Goal: Information Seeking & Learning: Learn about a topic

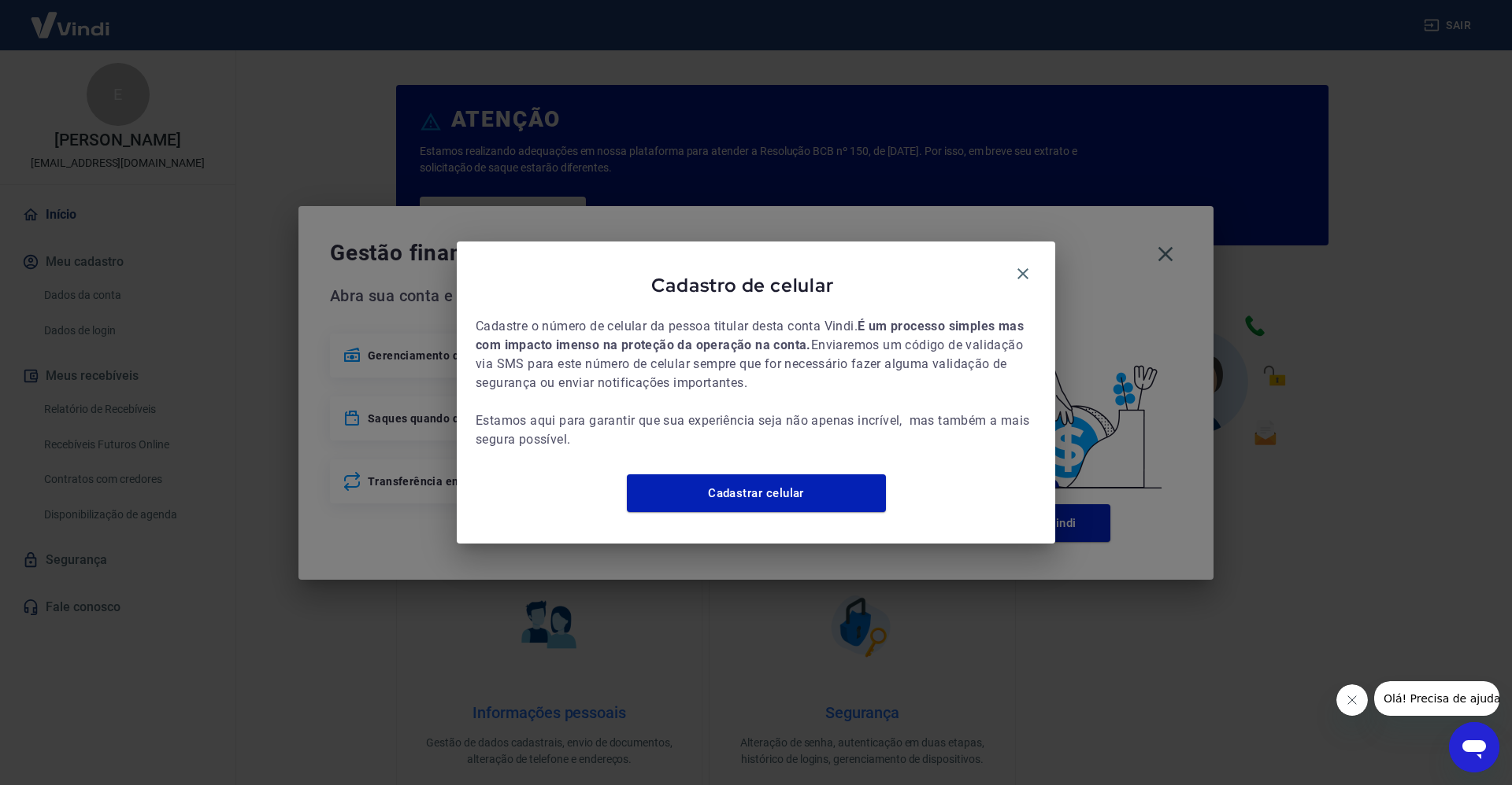
click at [1043, 274] on div "Cadastro de celular Cadastre o número de celular da pessoa titular desta conta …" at bounding box center [756, 392] width 599 height 302
click at [1023, 272] on icon "button" at bounding box center [1022, 274] width 19 height 19
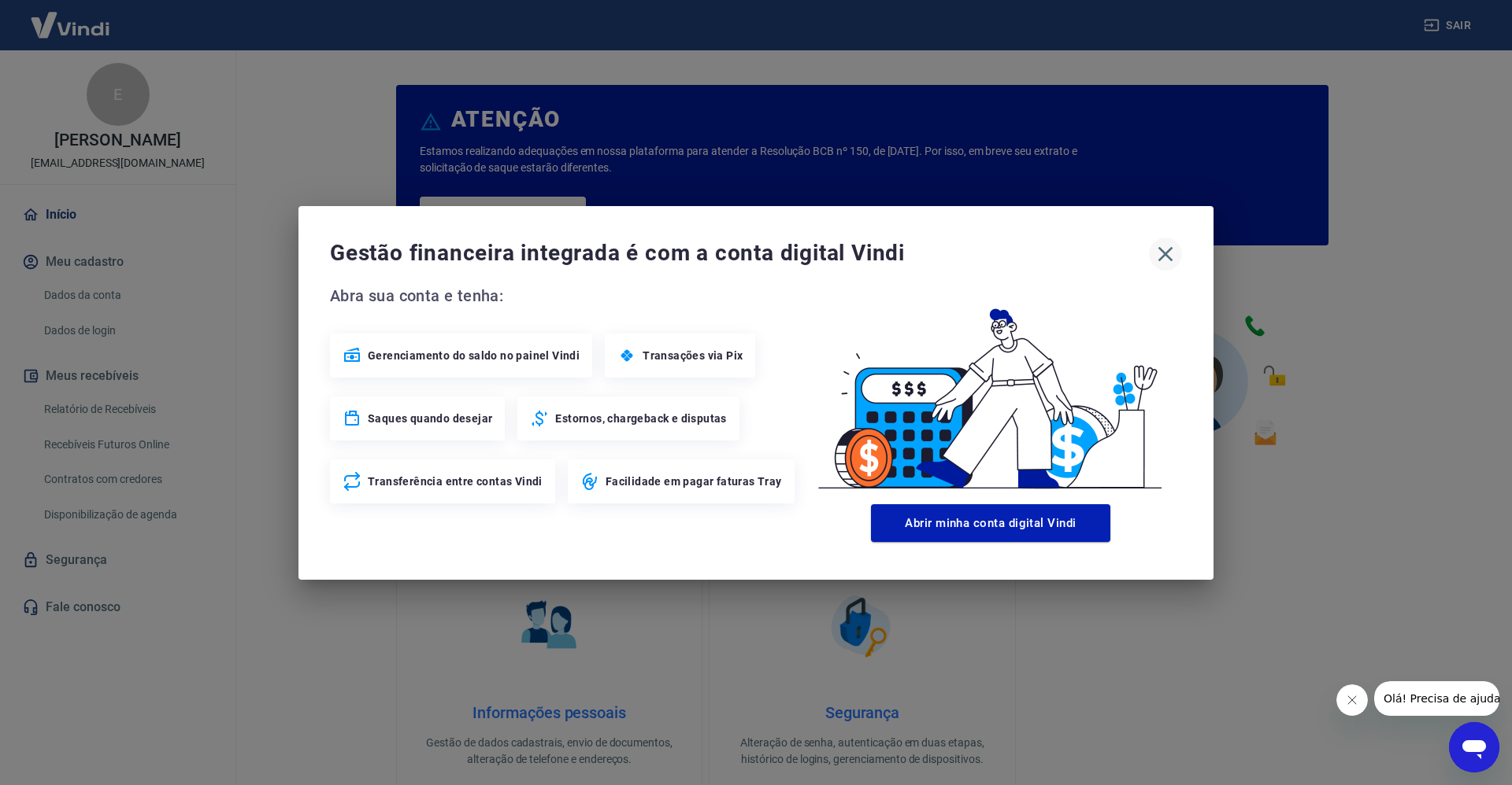
click at [1161, 251] on icon "button" at bounding box center [1166, 254] width 26 height 26
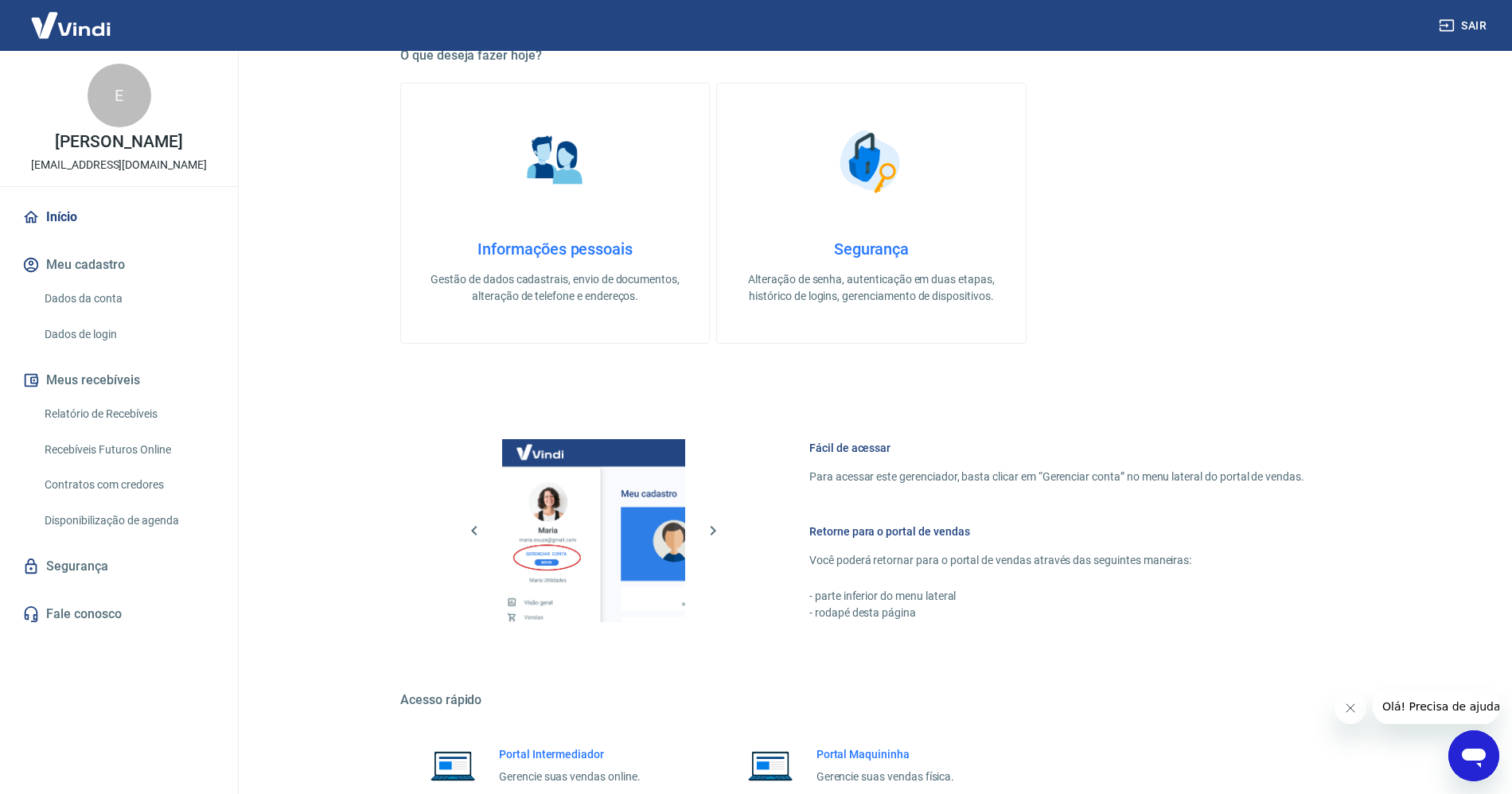
scroll to position [612, 0]
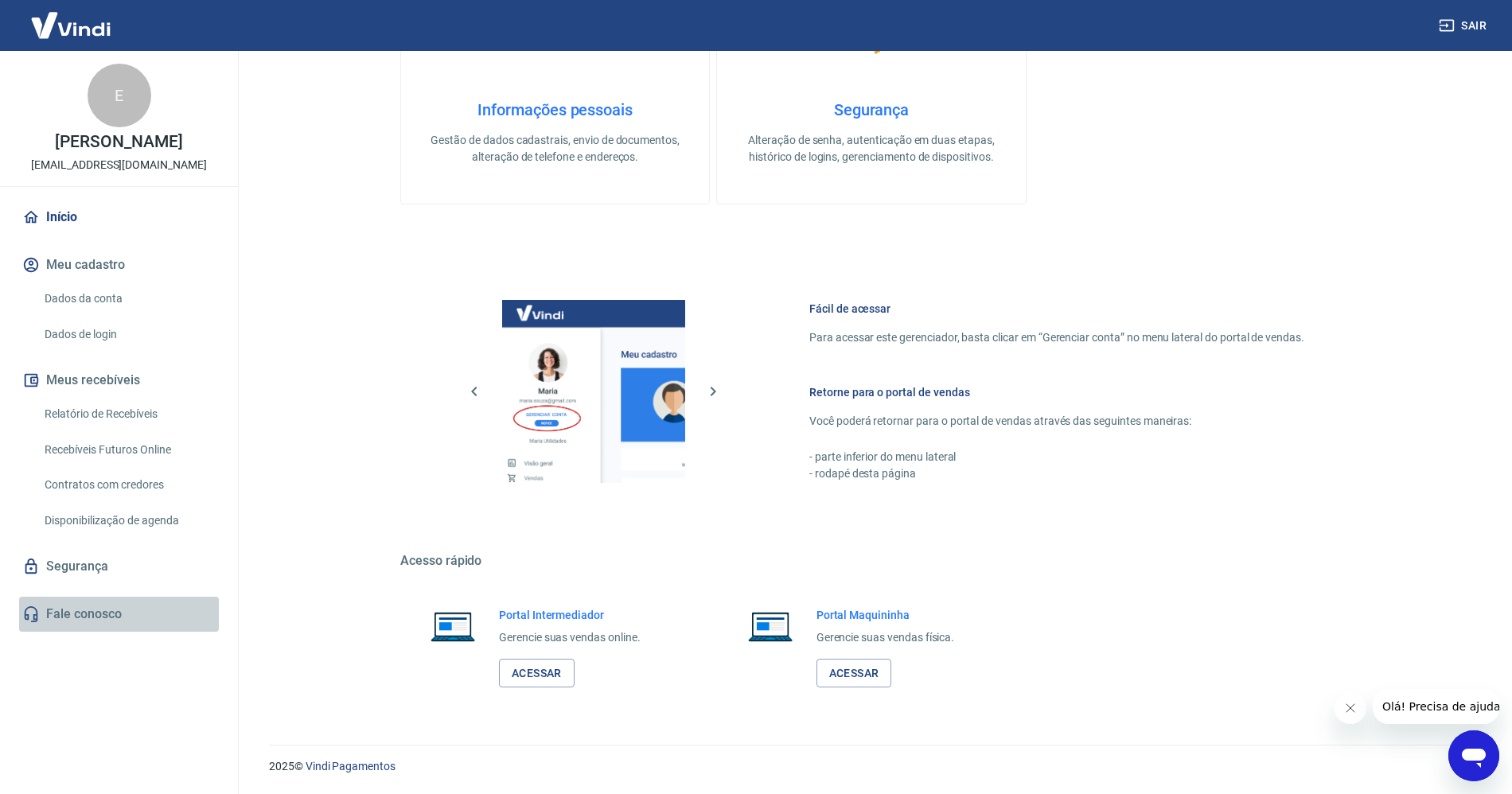
click at [120, 628] on link "Fale conosco" at bounding box center [119, 615] width 200 height 35
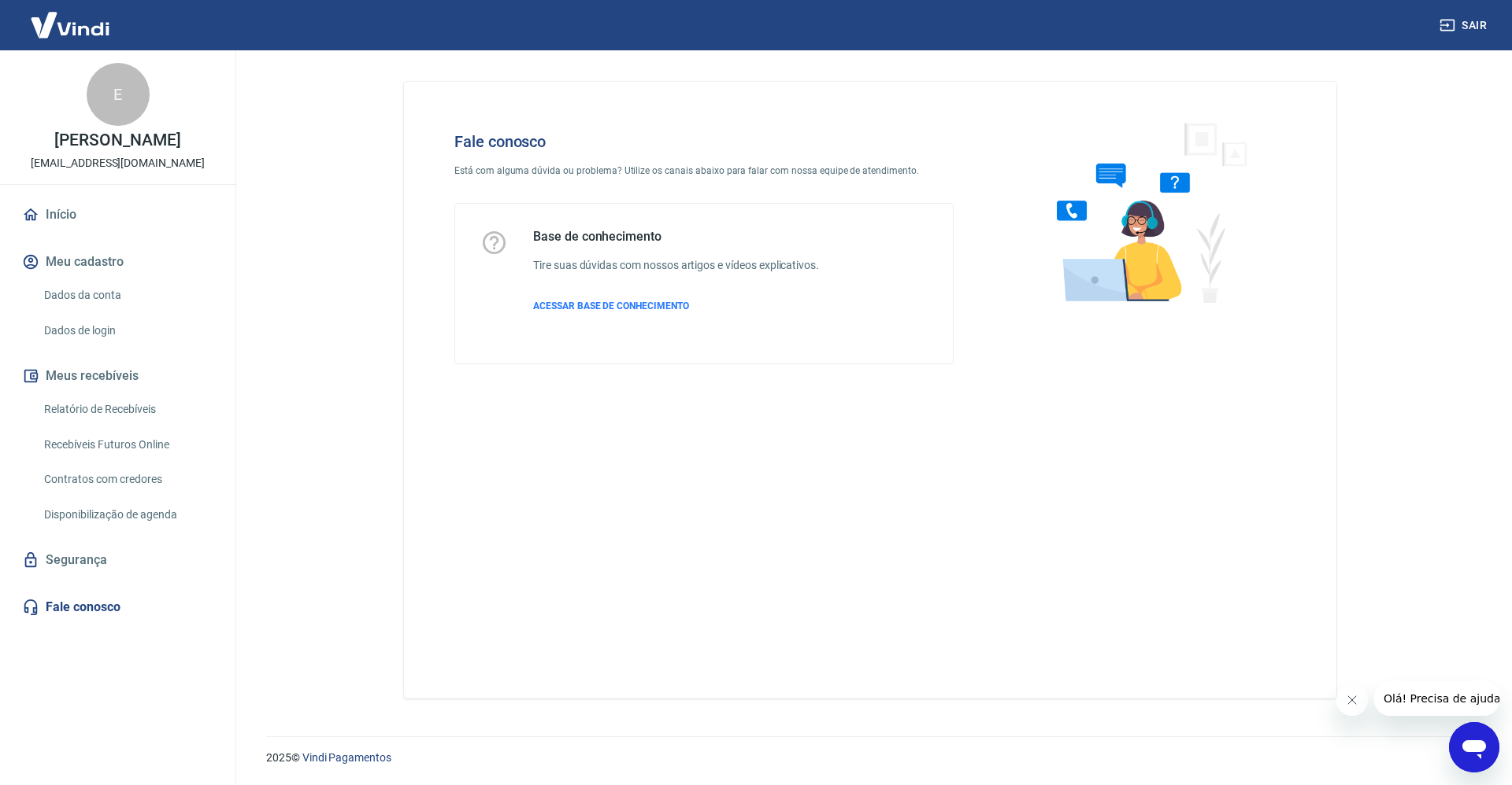
click at [618, 290] on div "Base de conhecimento Tire suas dúvidas com nossos artigos e vídeos explicativos…" at bounding box center [675, 284] width 286 height 109
click at [582, 310] on span "ACESSAR BASE DE CONHECIMENTO" at bounding box center [611, 306] width 156 height 11
drag, startPoint x: 1485, startPoint y: 749, endPoint x: 2807, endPoint y: 1381, distance: 1465.3
click at [1485, 749] on icon "Abrir janela de mensagens" at bounding box center [1474, 747] width 28 height 28
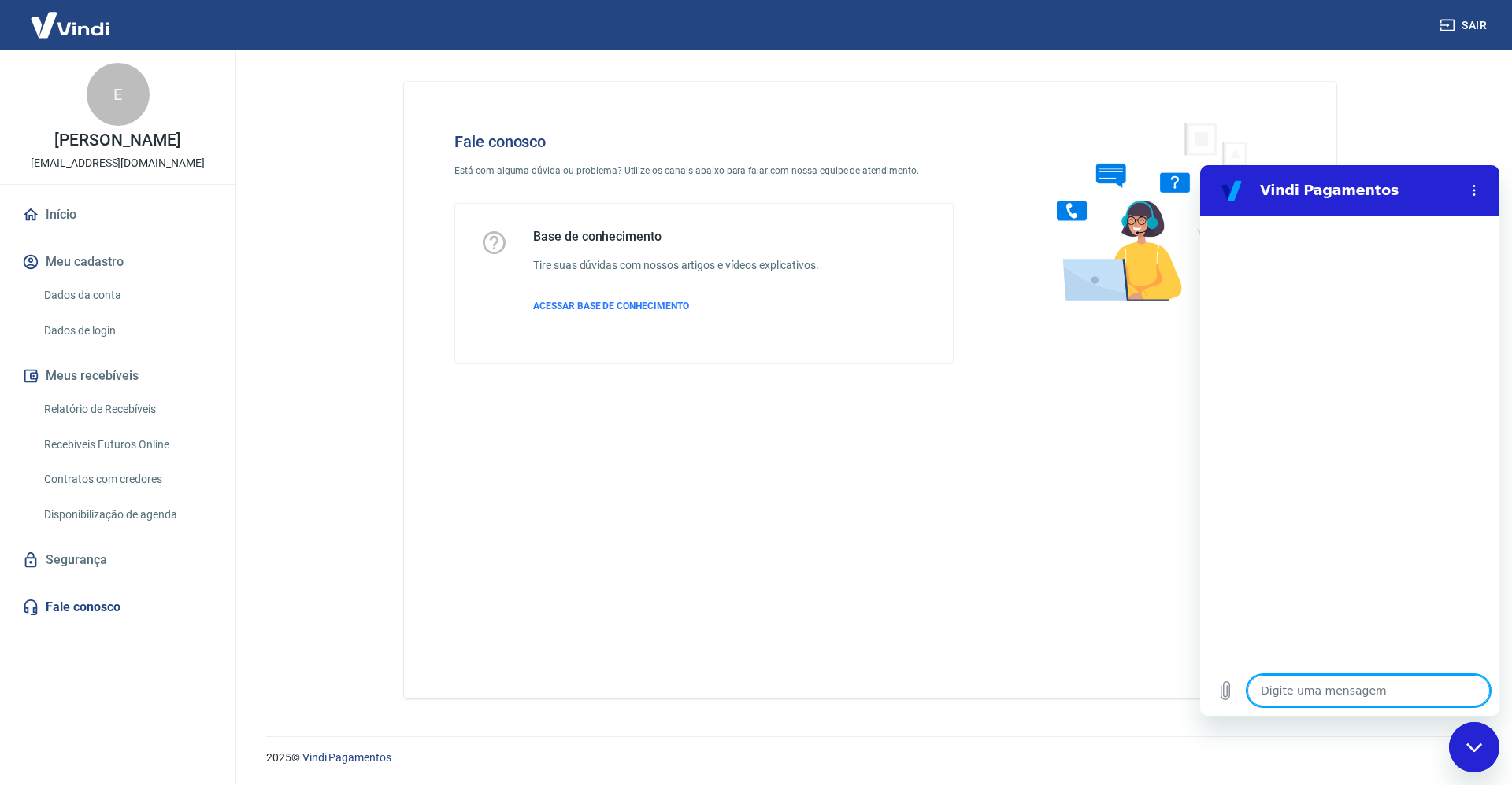
click at [61, 205] on link "Início" at bounding box center [118, 215] width 198 height 35
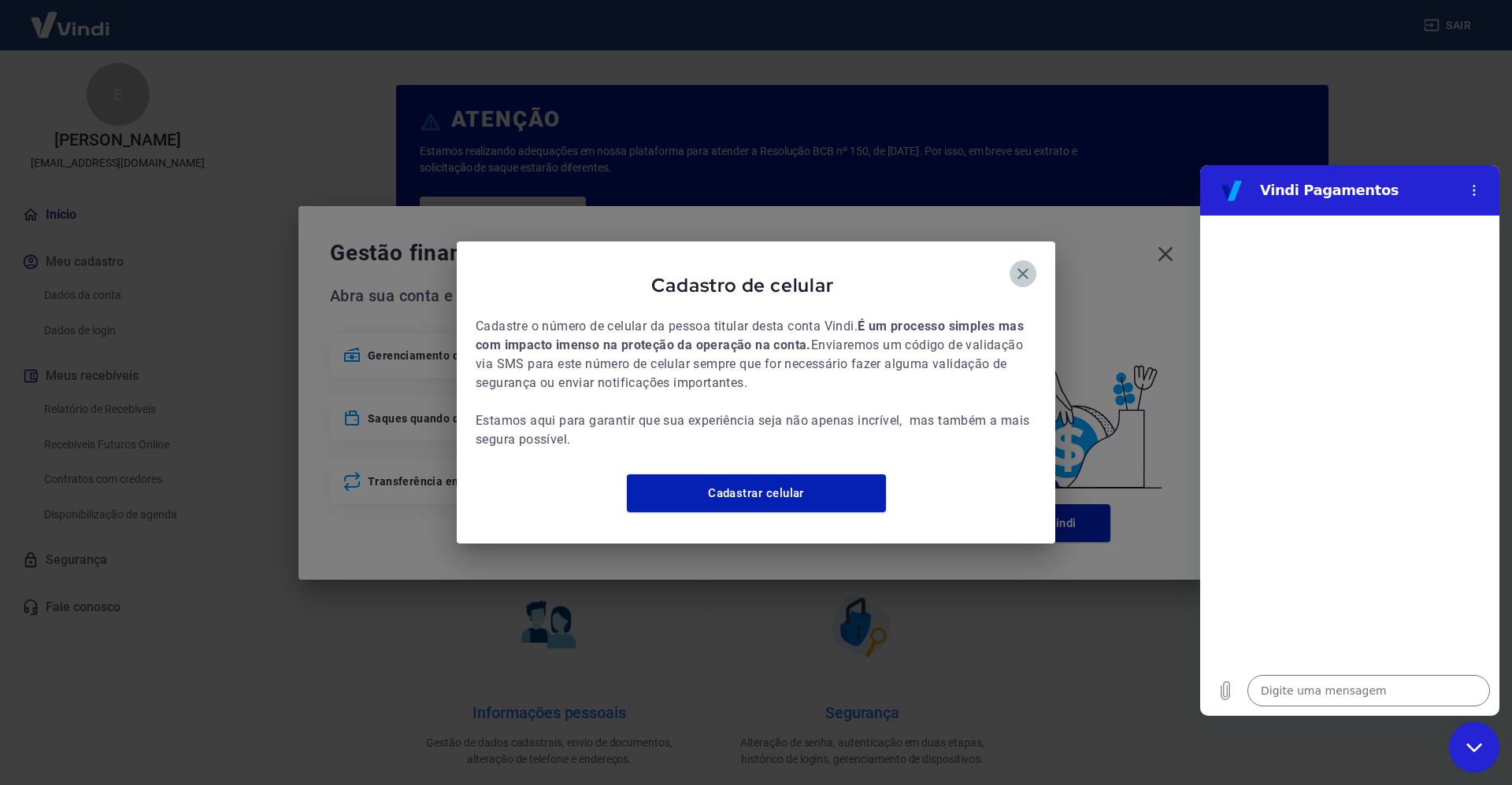
click at [1023, 268] on icon "button" at bounding box center [1022, 274] width 11 height 11
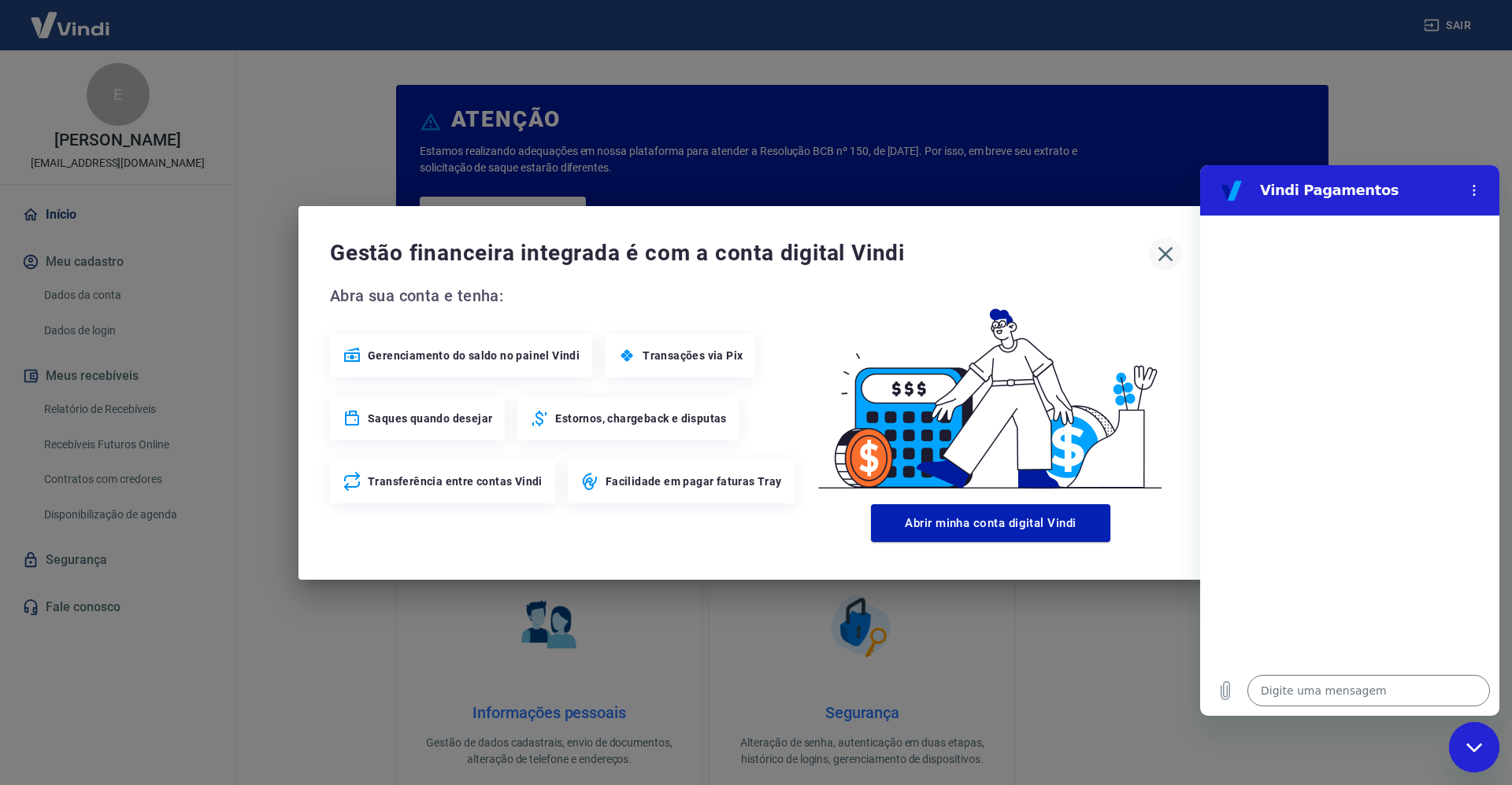
click at [1153, 251] on icon "button" at bounding box center [1166, 254] width 26 height 26
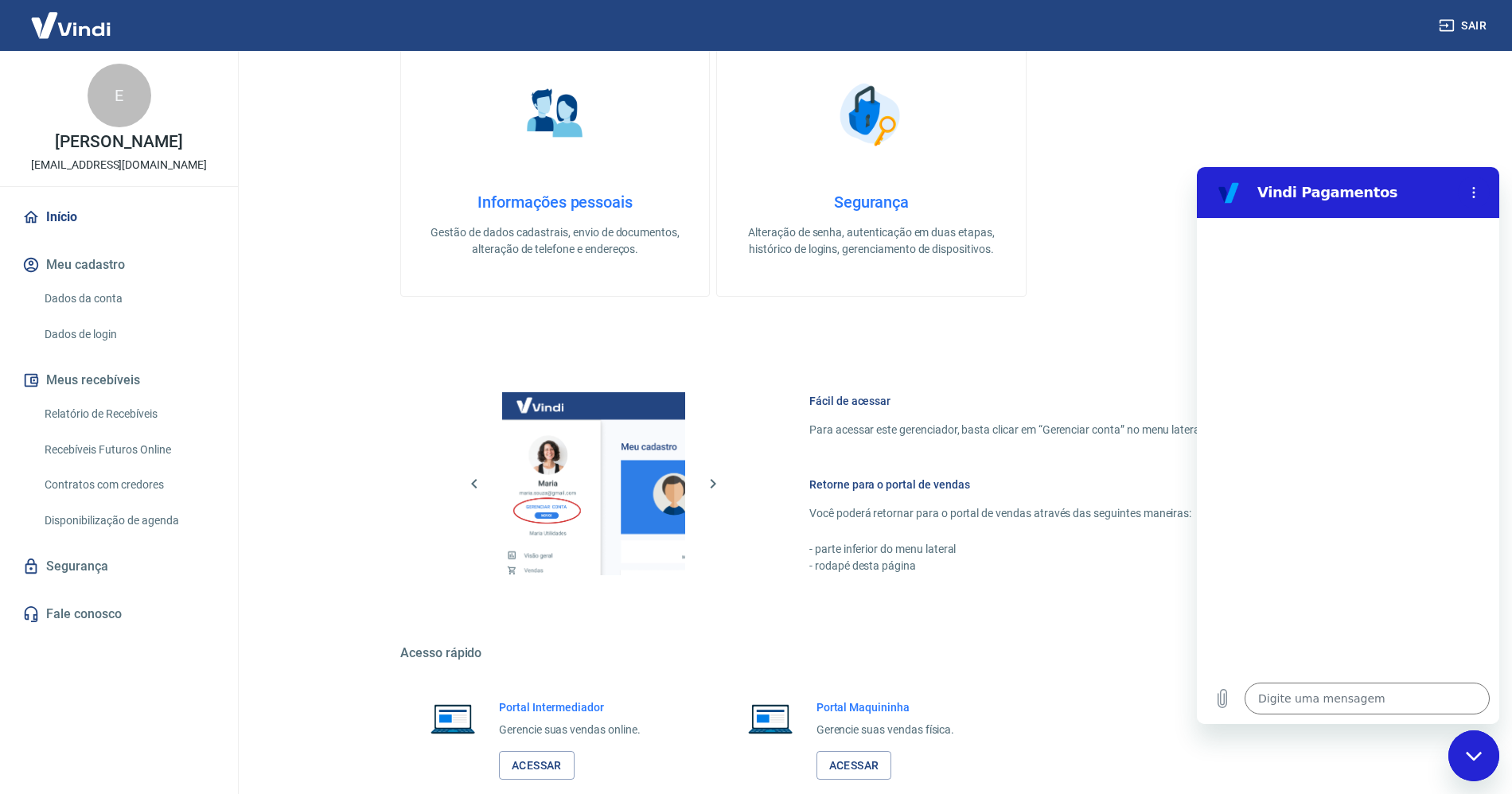
scroll to position [612, 0]
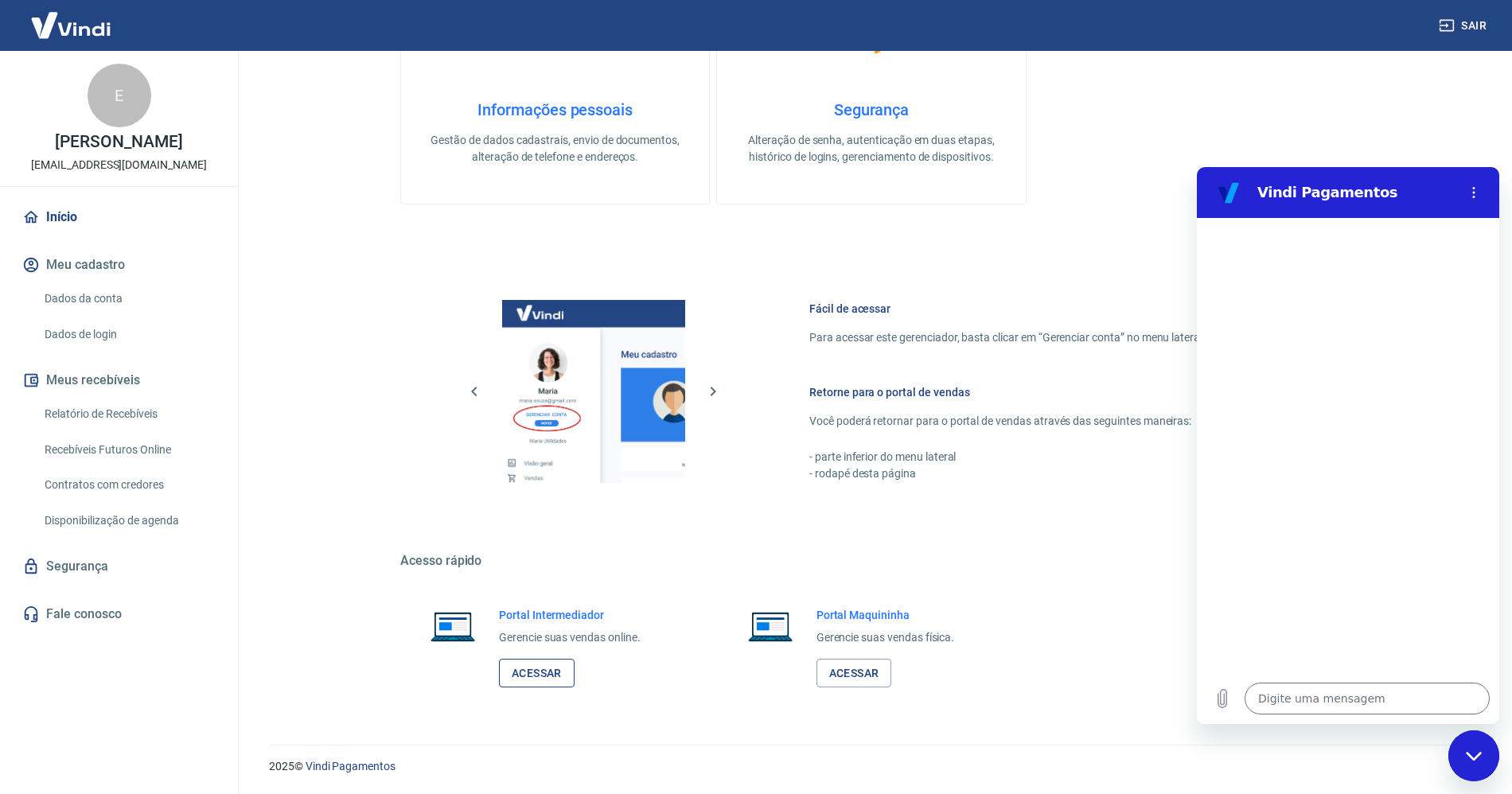
click at [534, 660] on link "Acessar" at bounding box center [537, 674] width 76 height 29
click at [555, 672] on link "Acessar" at bounding box center [537, 674] width 76 height 29
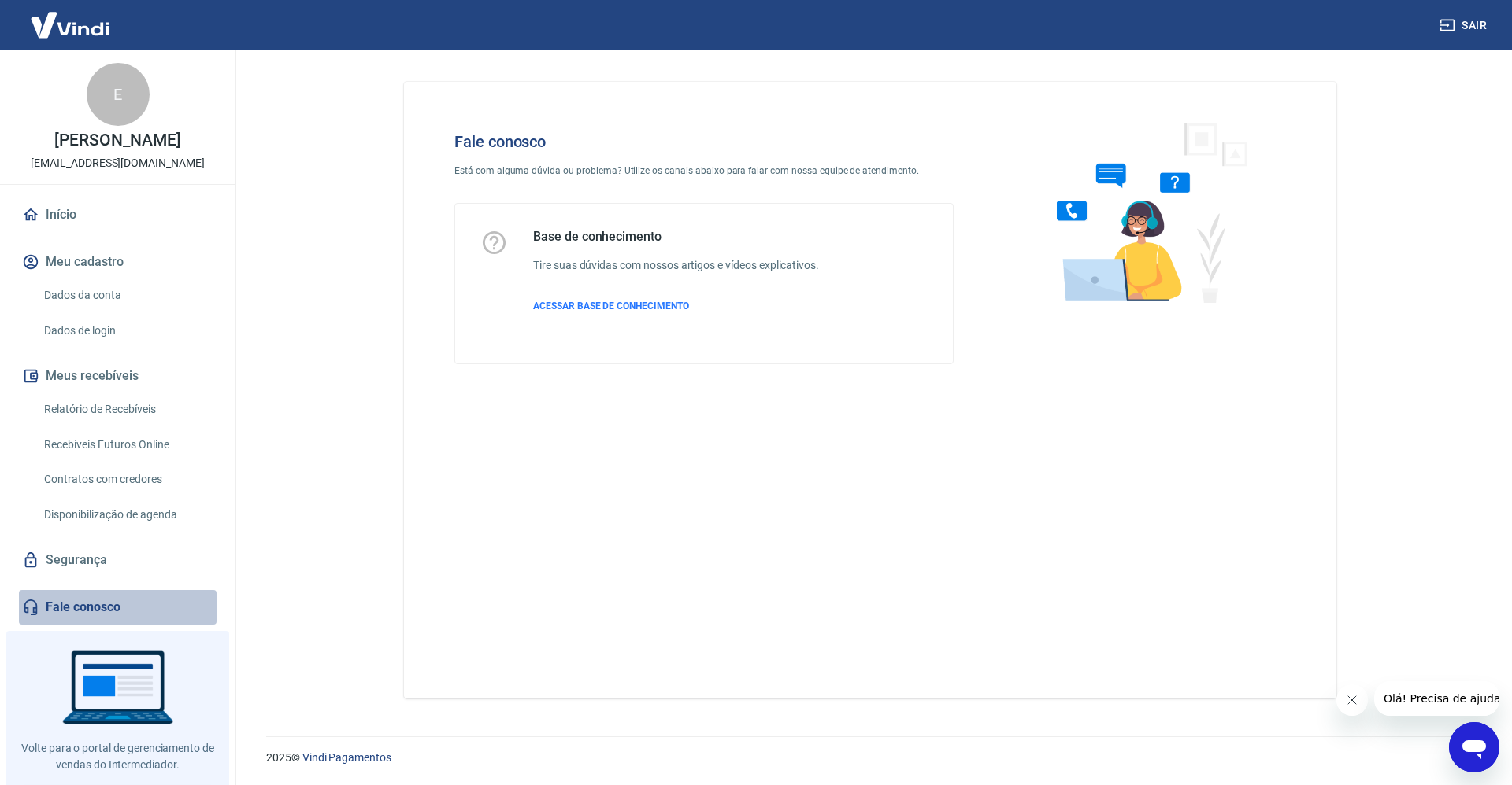
click at [121, 609] on link "Fale conosco" at bounding box center [118, 608] width 198 height 35
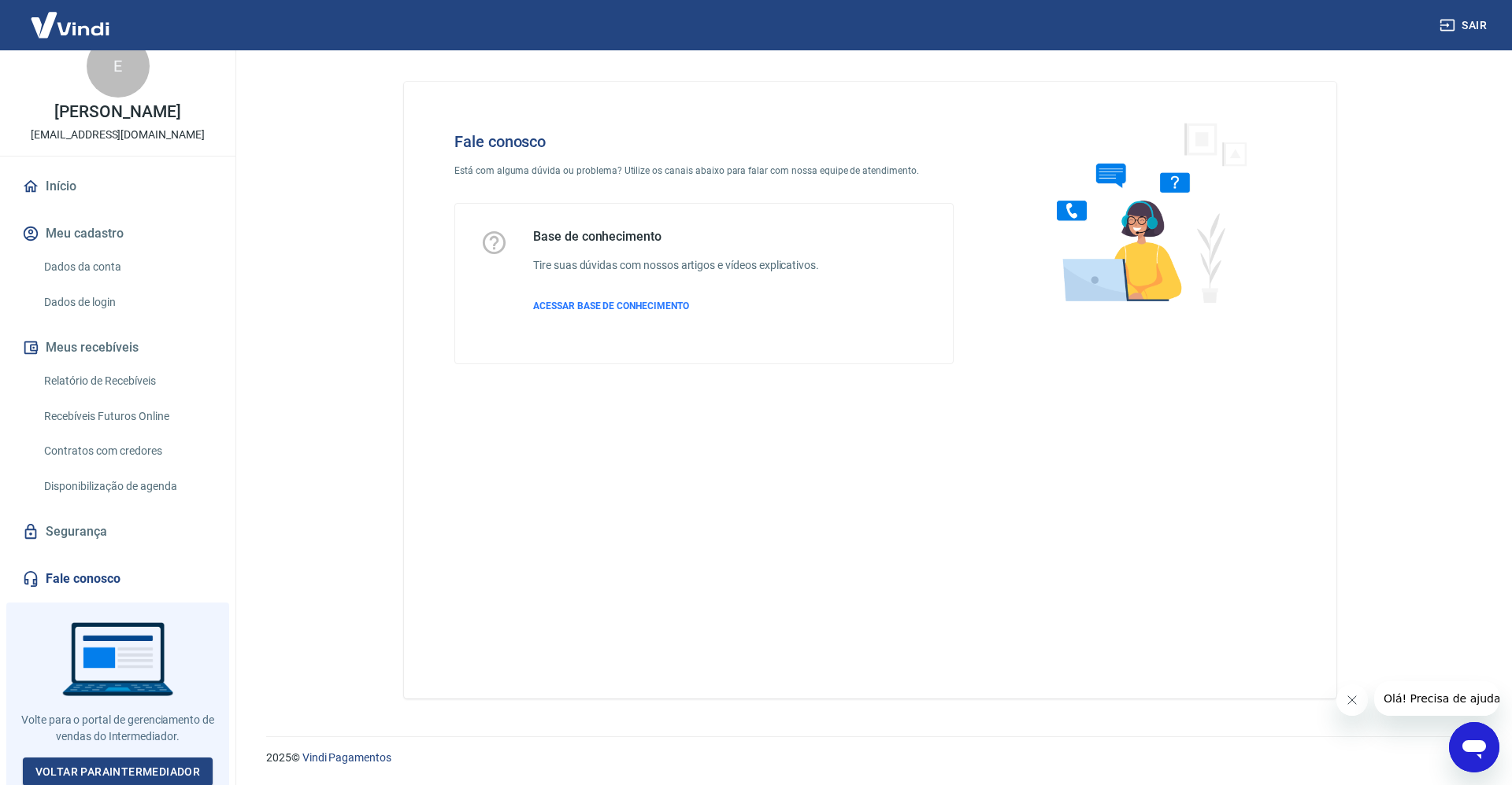
click at [521, 321] on div "Base de conhecimento Tire suas dúvidas com nossos artigos e vídeos explicativos…" at bounding box center [704, 284] width 447 height 109
drag, startPoint x: 495, startPoint y: 237, endPoint x: 495, endPoint y: 249, distance: 12.0
click at [495, 237] on icon at bounding box center [494, 242] width 23 height 23
click at [583, 343] on div "Base de conhecimento Tire suas dúvidas com nossos artigos e vídeos explicativos…" at bounding box center [704, 283] width 498 height 159
click at [584, 312] on span "ACESSAR BASE DE CONHECIMENTO" at bounding box center [611, 306] width 156 height 11
